Goal: Complete application form

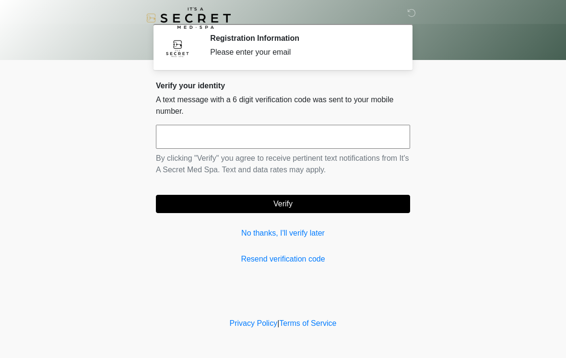
click at [292, 136] on input "text" at bounding box center [283, 137] width 254 height 24
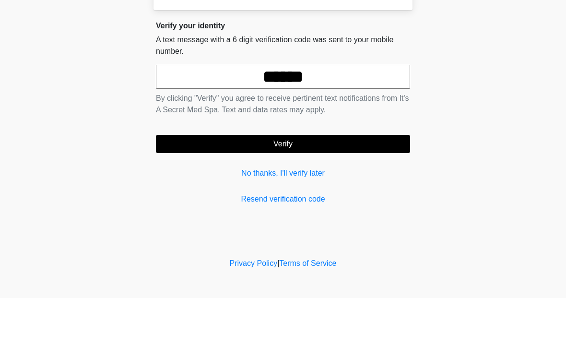
type input "******"
click at [333, 195] on button "Verify" at bounding box center [283, 204] width 254 height 18
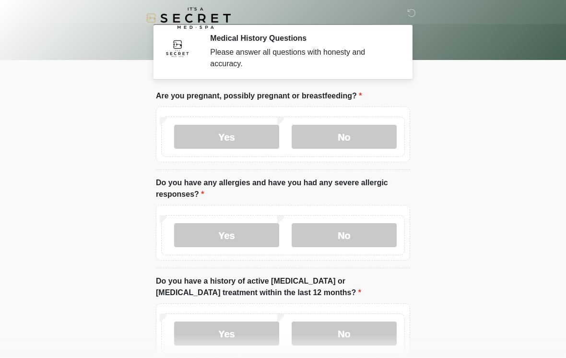
click at [372, 133] on label "No" at bounding box center [343, 137] width 105 height 24
click at [349, 233] on label "No" at bounding box center [343, 235] width 105 height 24
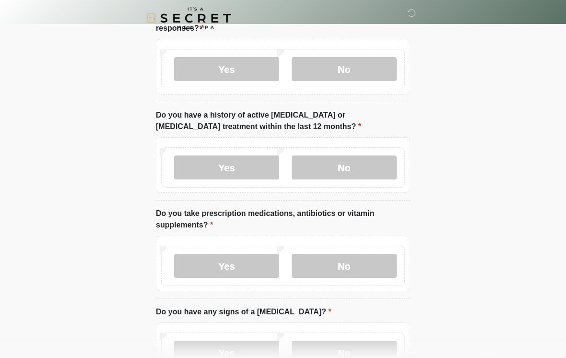
scroll to position [168, 0]
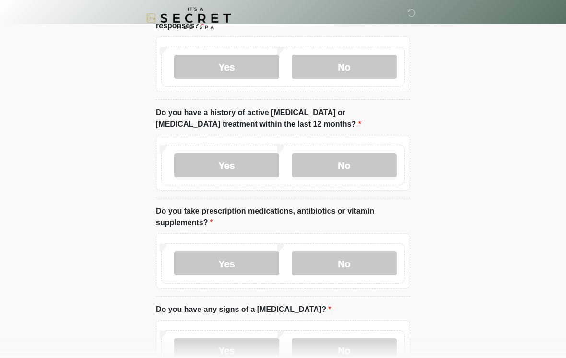
click at [354, 161] on label "No" at bounding box center [343, 165] width 105 height 24
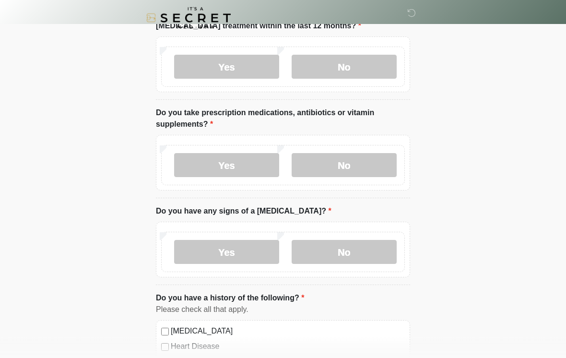
scroll to position [269, 0]
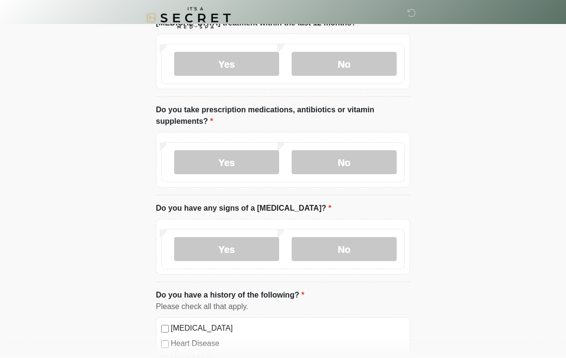
click at [357, 165] on label "No" at bounding box center [343, 163] width 105 height 24
click at [352, 250] on label "No" at bounding box center [343, 249] width 105 height 24
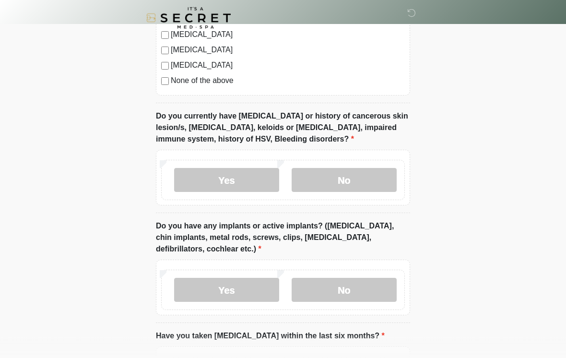
scroll to position [686, 0]
click at [353, 181] on label "No" at bounding box center [343, 180] width 105 height 24
click at [357, 280] on label "No" at bounding box center [343, 290] width 105 height 24
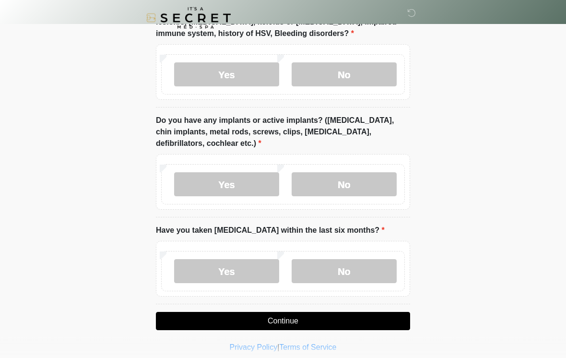
scroll to position [792, 0]
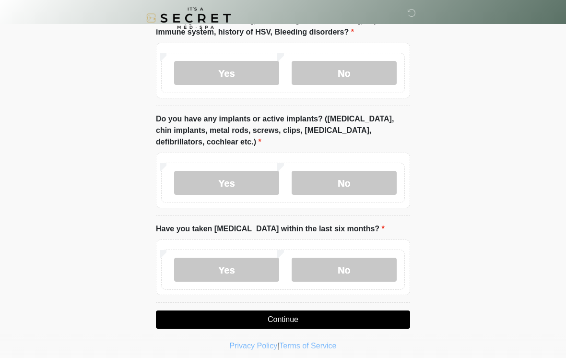
click at [359, 268] on label "No" at bounding box center [343, 269] width 105 height 24
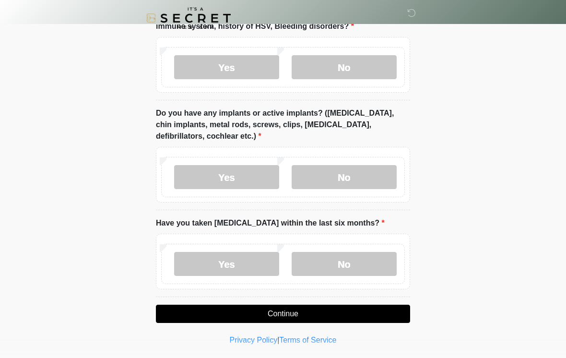
click at [374, 315] on button "Continue" at bounding box center [283, 313] width 254 height 18
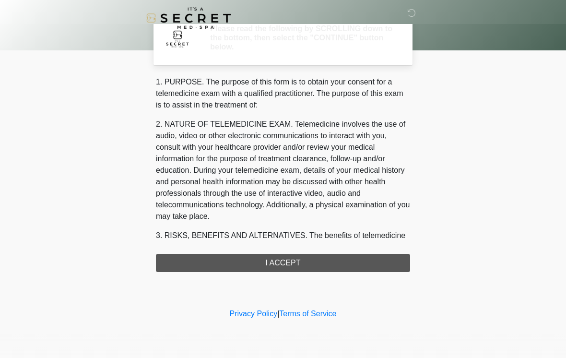
scroll to position [0, 0]
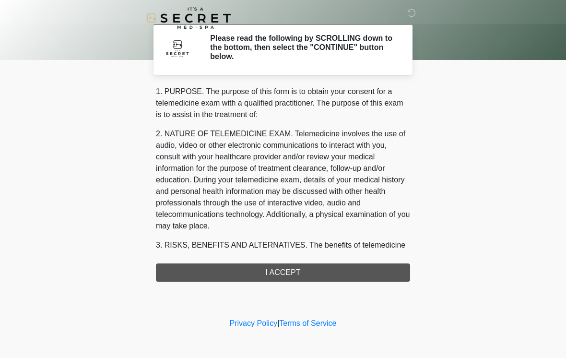
click at [365, 276] on div "1. PURPOSE. The purpose of this form is to obtain your consent for a telemedici…" at bounding box center [283, 184] width 254 height 196
click at [341, 271] on div "1. PURPOSE. The purpose of this form is to obtain your consent for a telemedici…" at bounding box center [283, 184] width 254 height 196
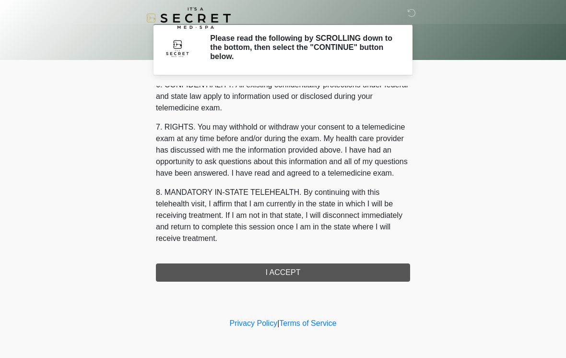
click at [326, 275] on button "I ACCEPT" at bounding box center [283, 272] width 254 height 18
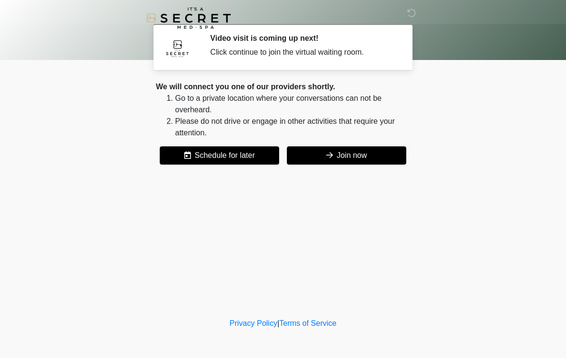
click at [368, 159] on button "Join now" at bounding box center [346, 155] width 119 height 18
